Goal: Information Seeking & Learning: Learn about a topic

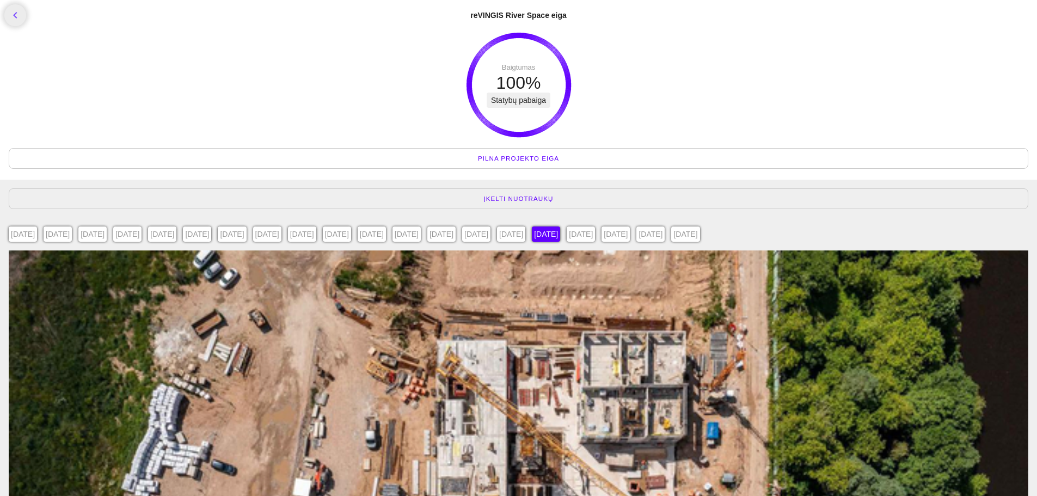
click at [29, 235] on div "[DATE]" at bounding box center [23, 233] width 28 height 15
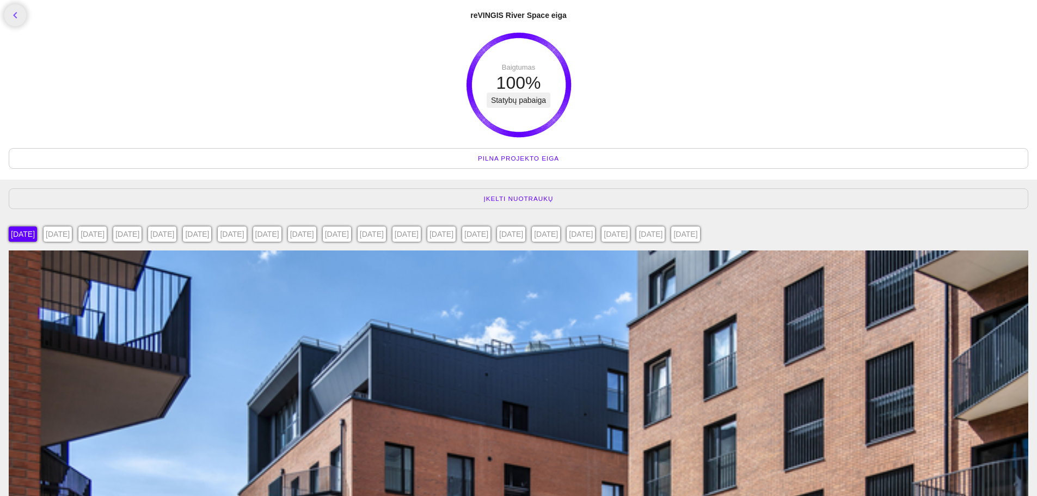
click at [700, 234] on div "[DATE]" at bounding box center [685, 233] width 28 height 15
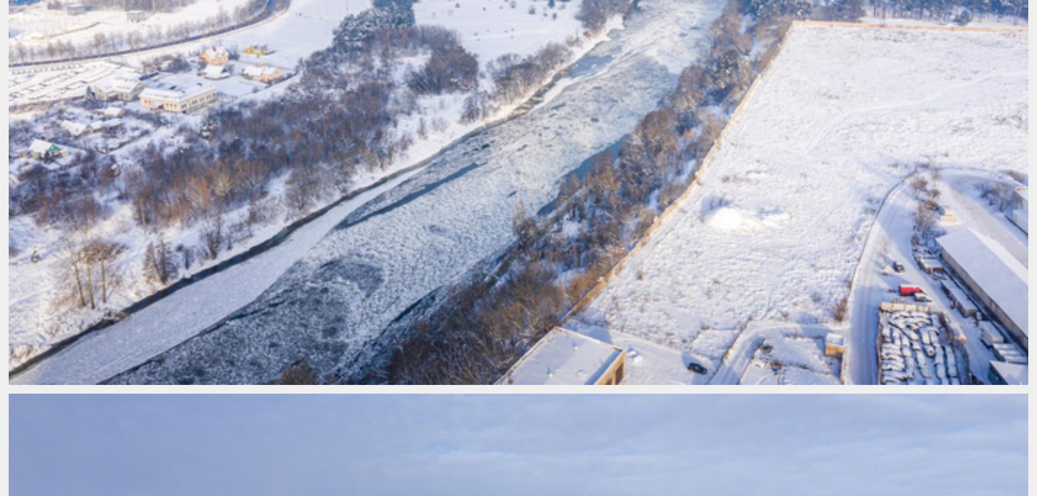
scroll to position [163, 0]
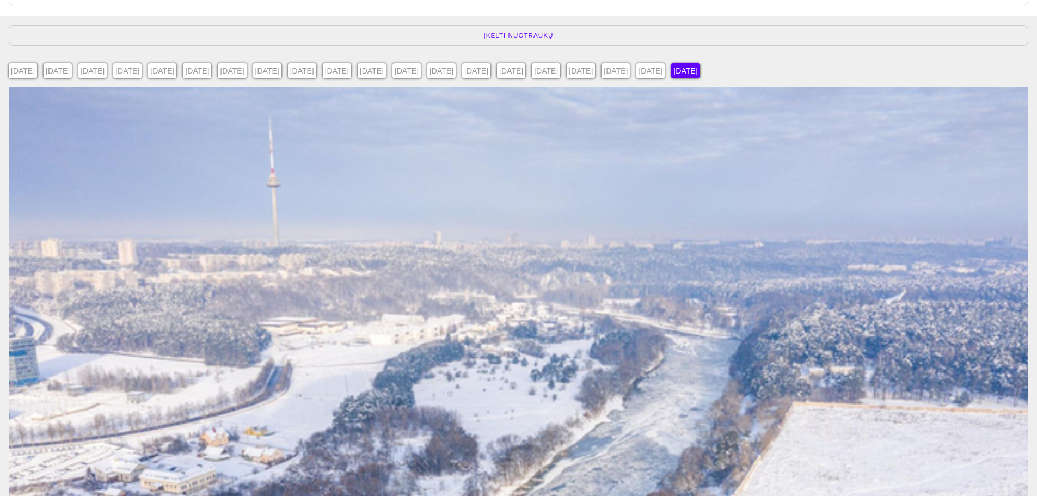
click at [595, 70] on div "[DATE]" at bounding box center [581, 70] width 28 height 15
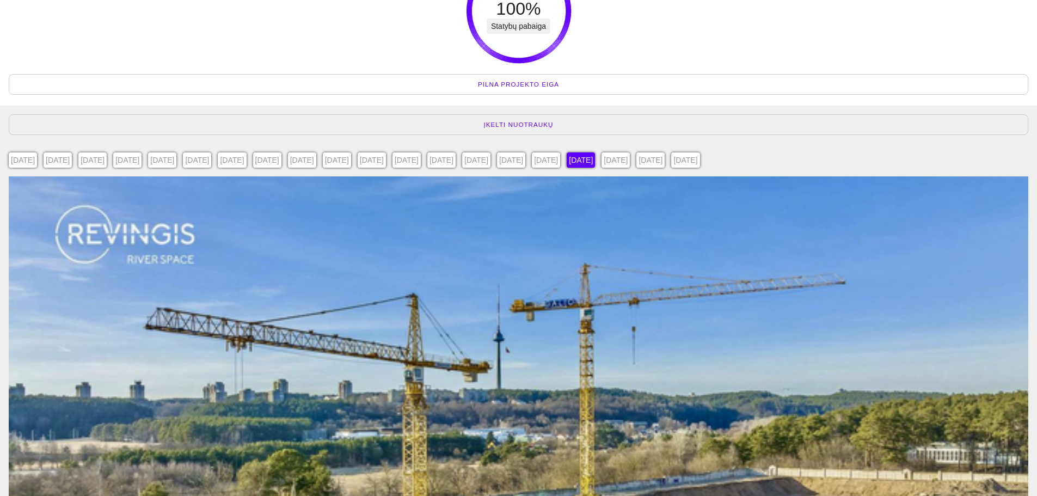
scroll to position [54, 0]
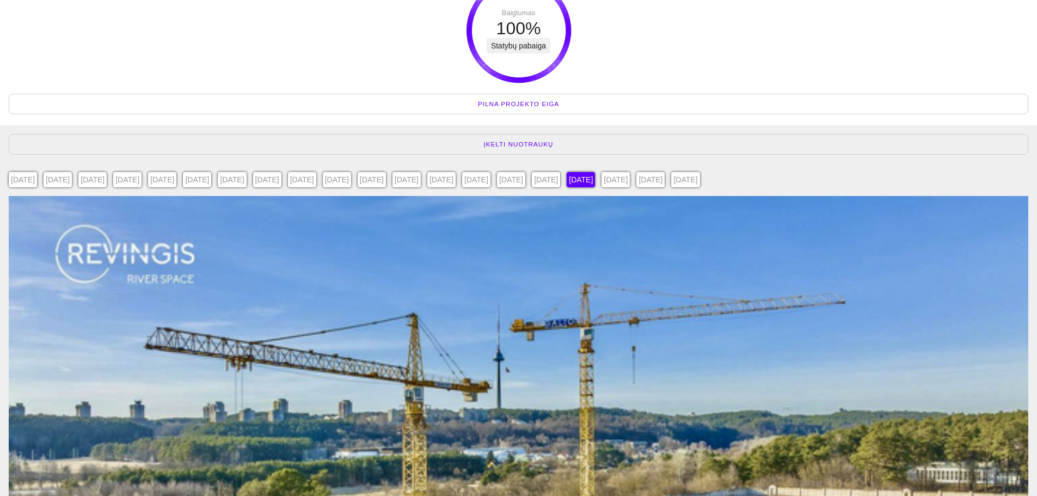
click at [630, 179] on div "[DATE]" at bounding box center [616, 179] width 28 height 15
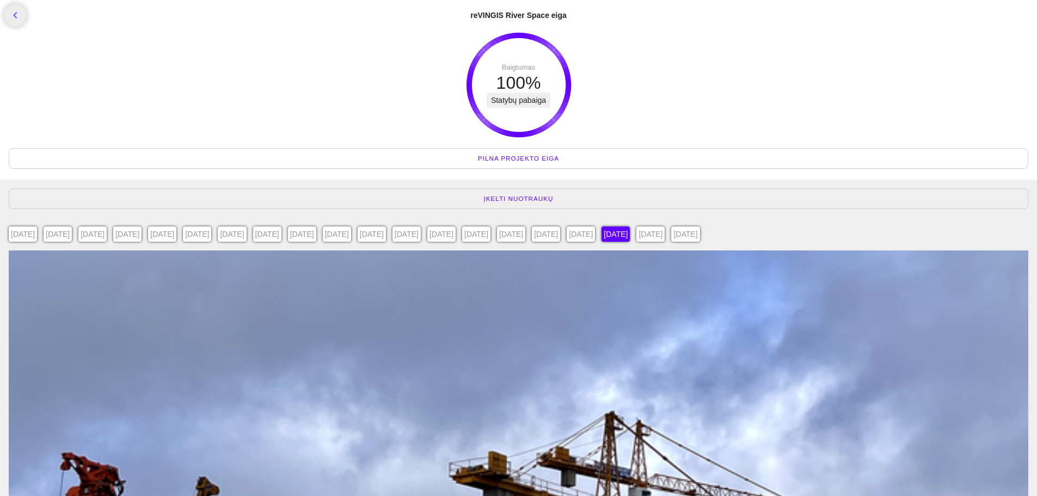
drag, startPoint x: 923, startPoint y: 235, endPoint x: 915, endPoint y: 236, distance: 7.6
click at [665, 235] on div "[DATE]" at bounding box center [650, 233] width 28 height 15
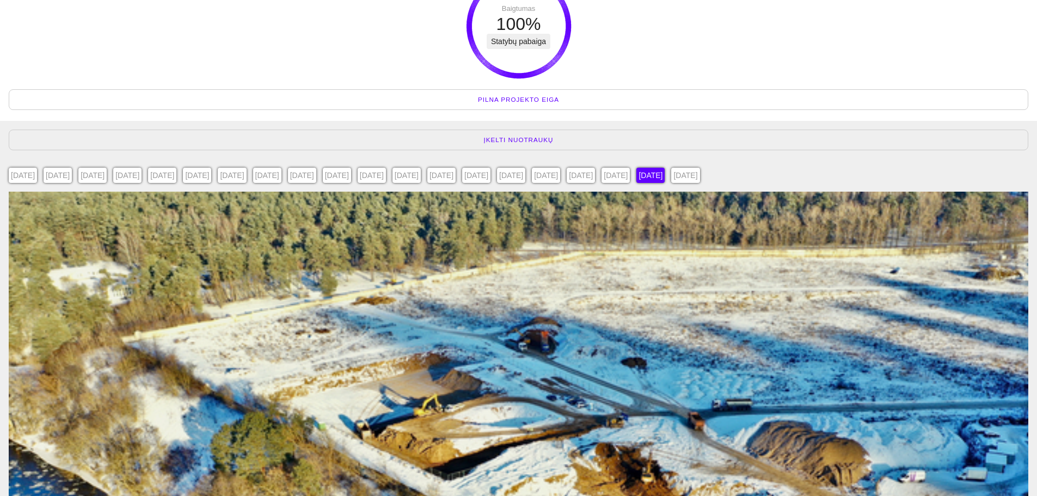
scroll to position [54, 0]
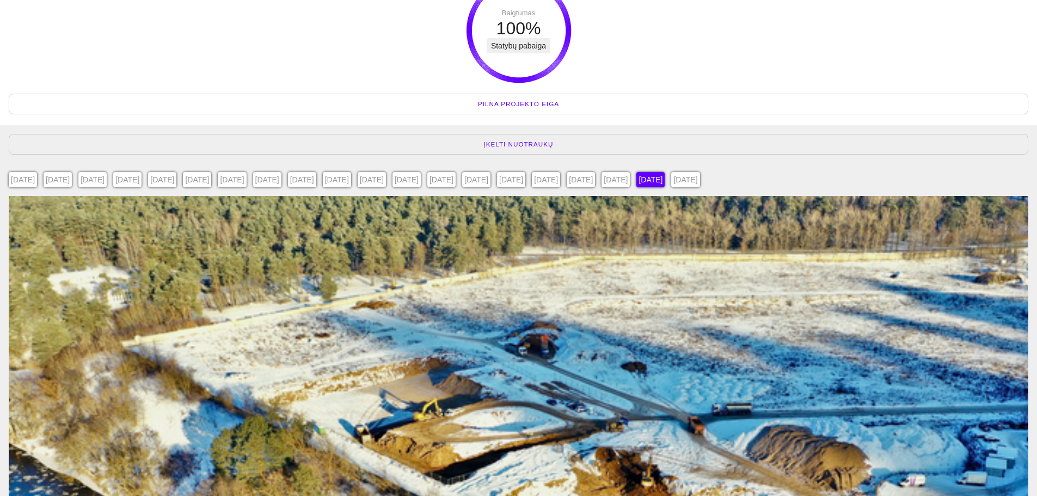
click at [316, 180] on div "[DATE]" at bounding box center [302, 179] width 28 height 15
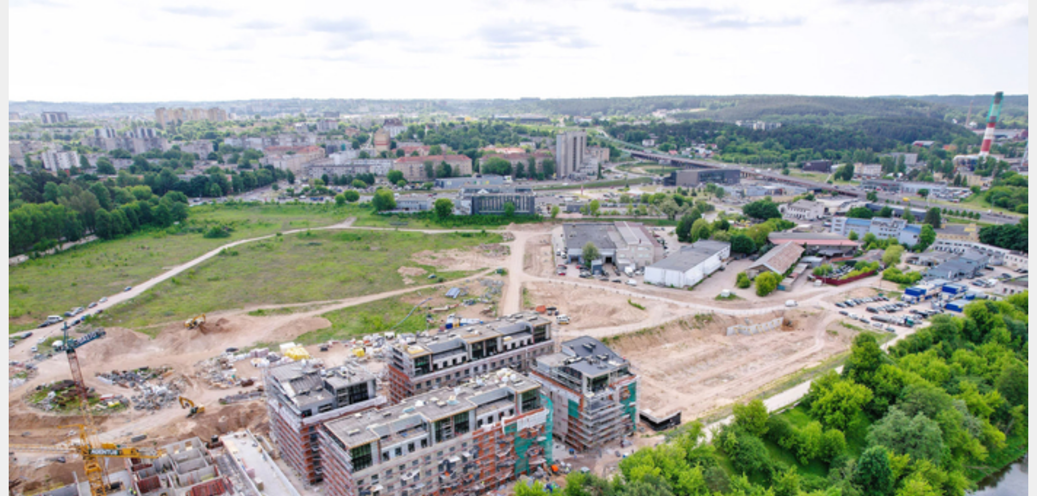
scroll to position [218, 0]
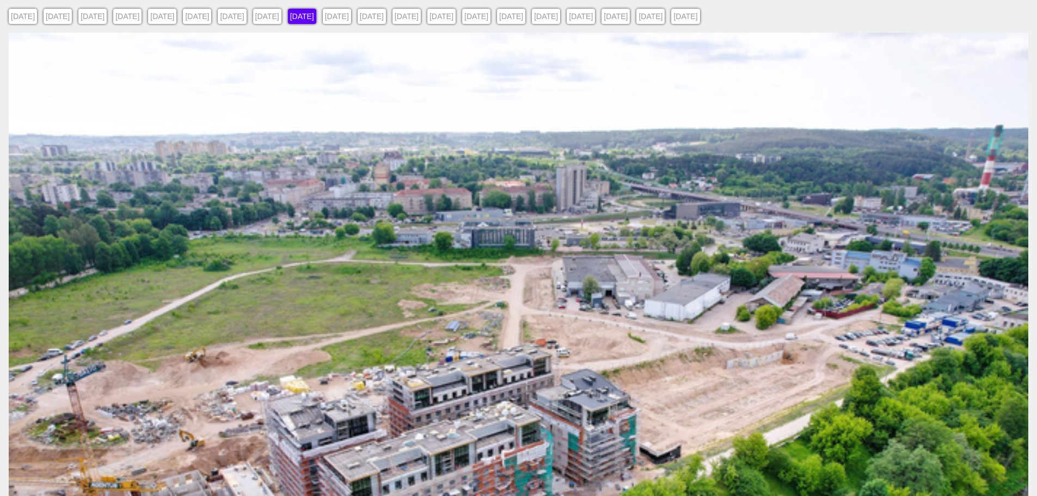
click at [176, 19] on div "[DATE]" at bounding box center [162, 16] width 28 height 15
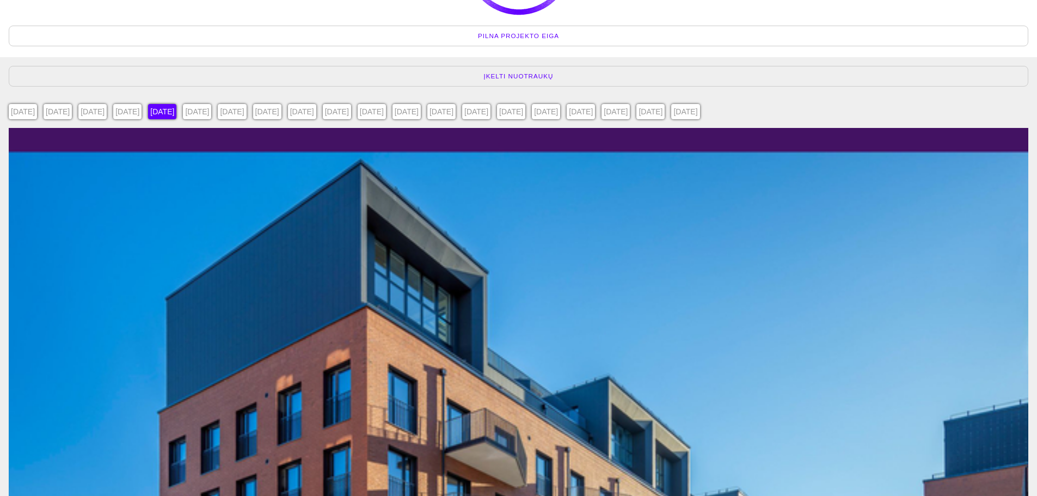
scroll to position [109, 0]
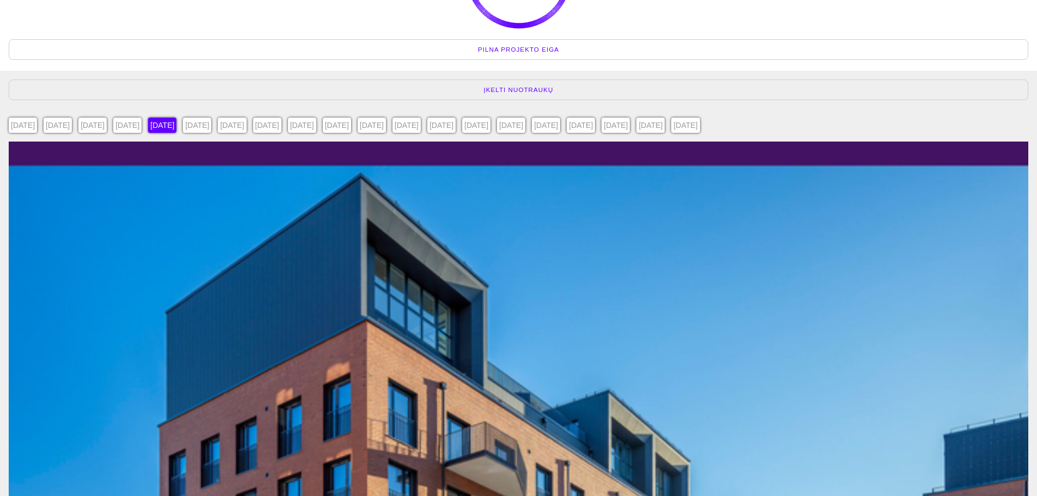
click at [211, 128] on div "[DATE]" at bounding box center [197, 125] width 28 height 15
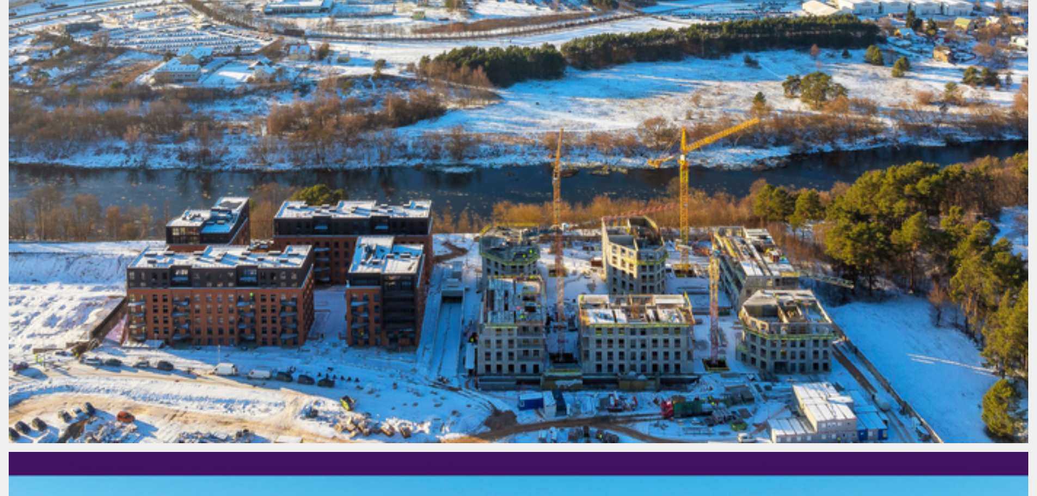
scroll to position [1198, 0]
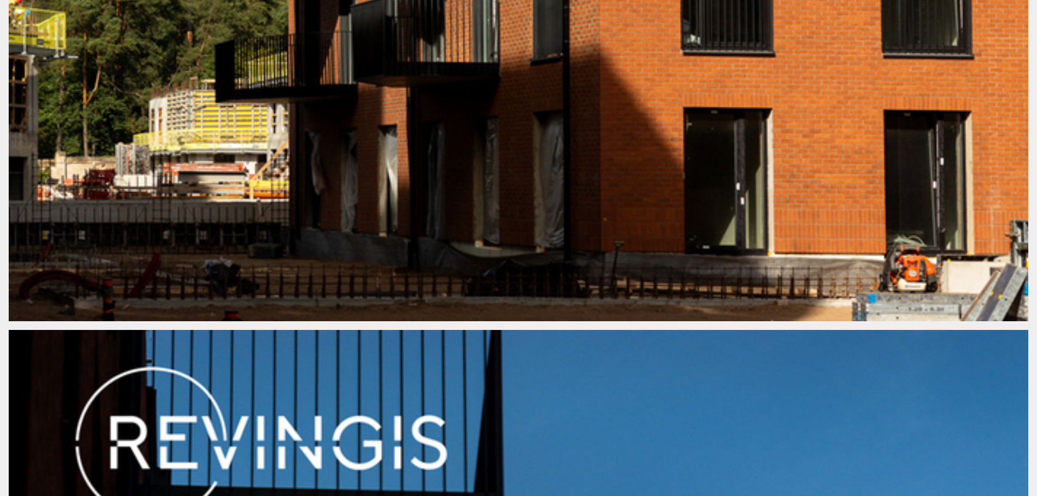
scroll to position [1873, 0]
